Goal: Task Accomplishment & Management: Manage account settings

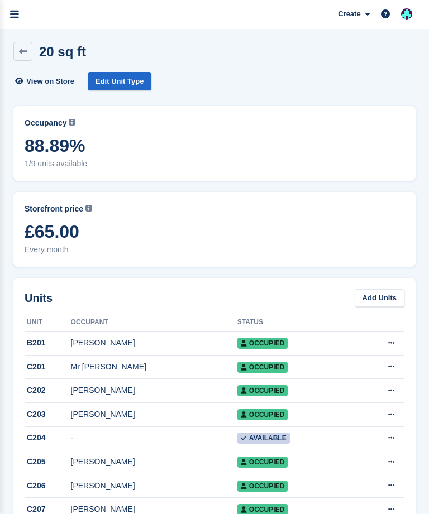
click at [24, 19] on link "menu" at bounding box center [14, 14] width 29 height 29
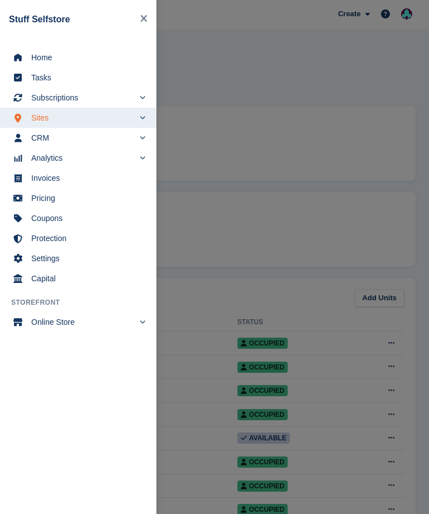
click at [60, 64] on span "Home" at bounding box center [85, 58] width 108 height 16
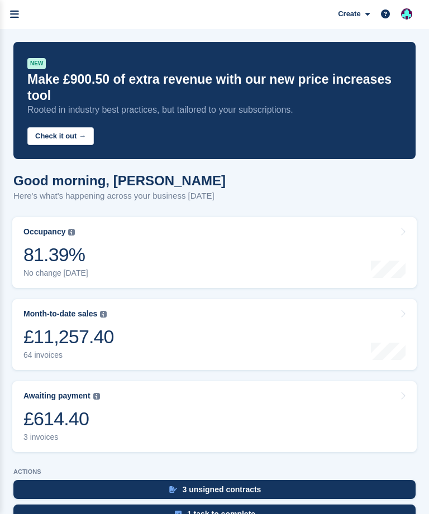
click at [106, 420] on link "Awaiting payment The total outstanding balance on all open invoices. £614.40 3 …" at bounding box center [214, 416] width 404 height 71
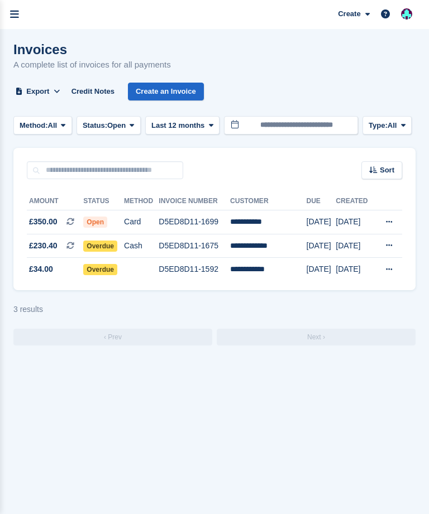
click at [188, 251] on td "D5ED8D11-1675" at bounding box center [194, 246] width 71 height 24
click at [23, 15] on link "menu" at bounding box center [14, 14] width 29 height 29
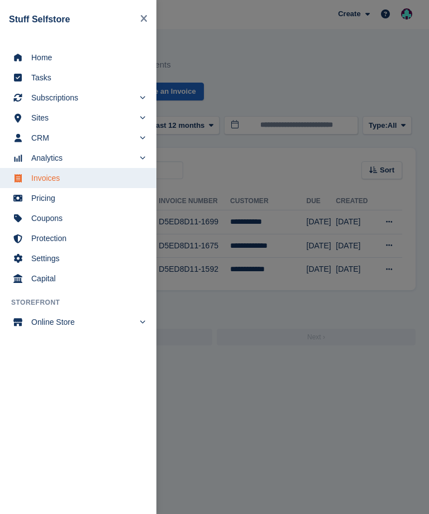
click at [57, 46] on div "Home Tasks Subscriptions Subscriptions Subscriptions Contracts Price increases …" at bounding box center [78, 166] width 156 height 246
click at [45, 57] on span "Home" at bounding box center [85, 58] width 108 height 16
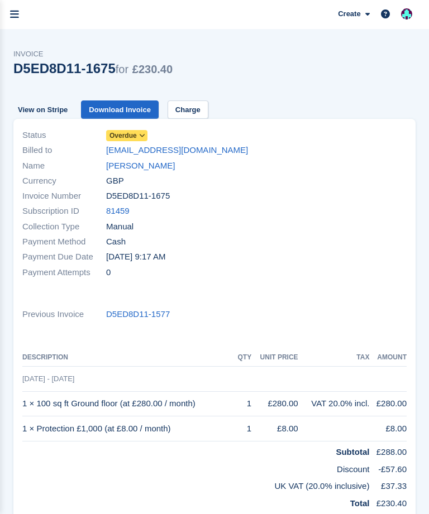
click at [156, 163] on link "Linda Bubbear" at bounding box center [140, 166] width 69 height 13
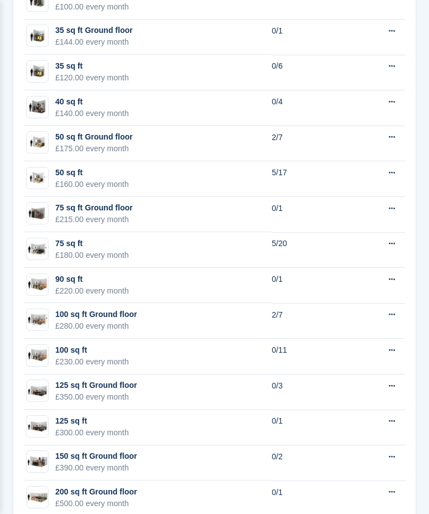
scroll to position [1216, 0]
